Goal: Transaction & Acquisition: Purchase product/service

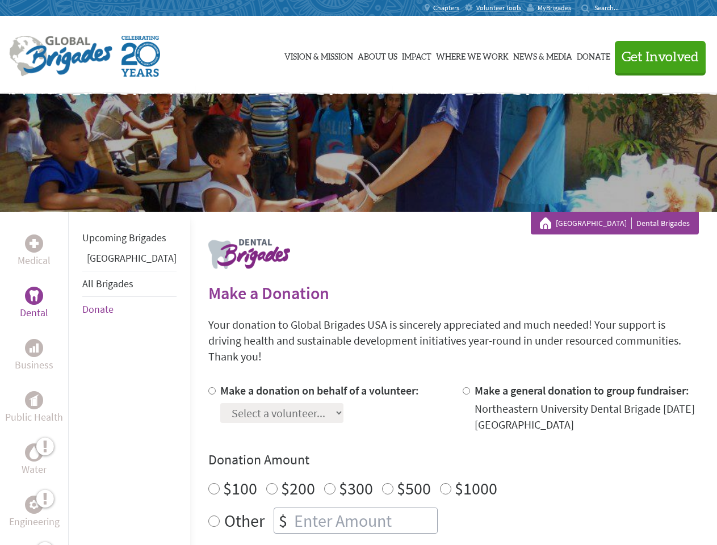
click at [627, 8] on div "Search for:" at bounding box center [603, 7] width 45 height 9
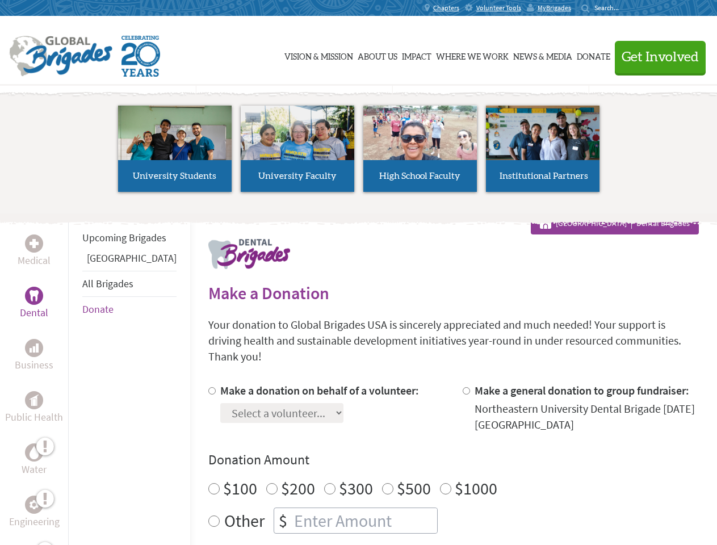
click at [655, 57] on span "Get Involved" at bounding box center [660, 58] width 77 height 14
click at [359, 153] on li "High School Faculty" at bounding box center [420, 149] width 123 height 104
click at [75, 378] on div "Upcoming Brigades Guatemala All Brigades Donate" at bounding box center [129, 484] width 122 height 545
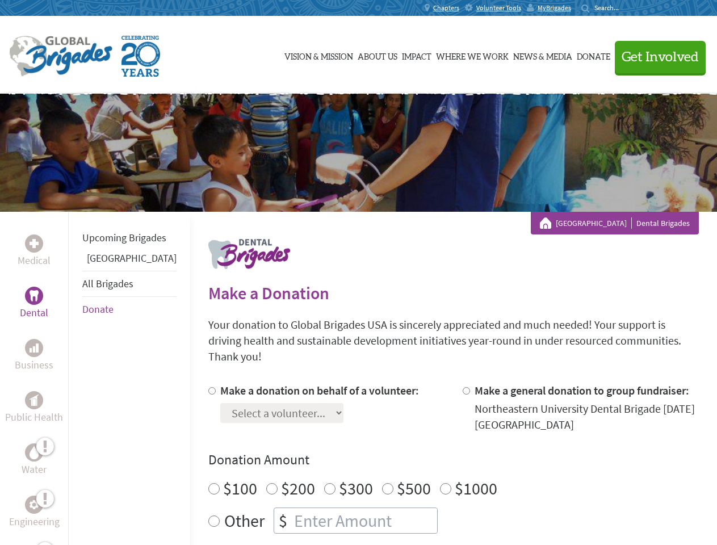
click at [434, 456] on div "Donation Amount $100 $200 $300 $500 $1000 Other $" at bounding box center [453, 492] width 491 height 83
click at [208, 387] on input "Make a donation on behalf of a volunteer:" at bounding box center [211, 390] width 7 height 7
radio input "true"
click at [463, 387] on input "Make a general donation to group fundraiser:" at bounding box center [466, 390] width 7 height 7
radio input "true"
